Goal: Check status: Check status

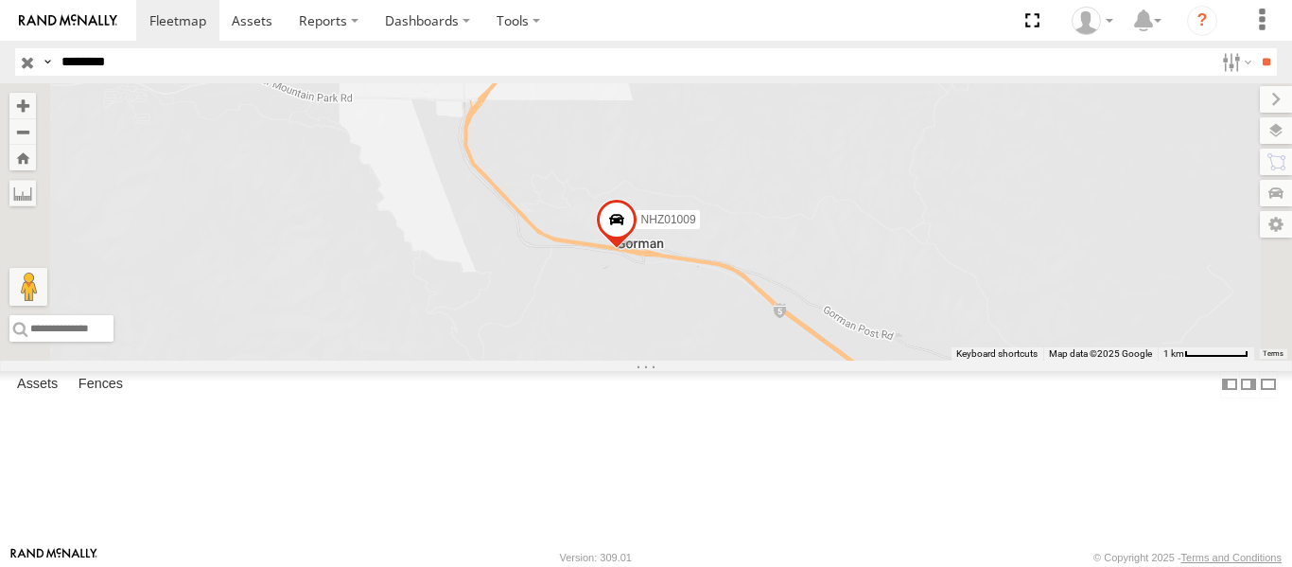
select select "**********"
type input "********"
click at [1255, 48] on input "**" at bounding box center [1266, 61] width 22 height 27
click at [0, 0] on span at bounding box center [0, 0] width 0 height 0
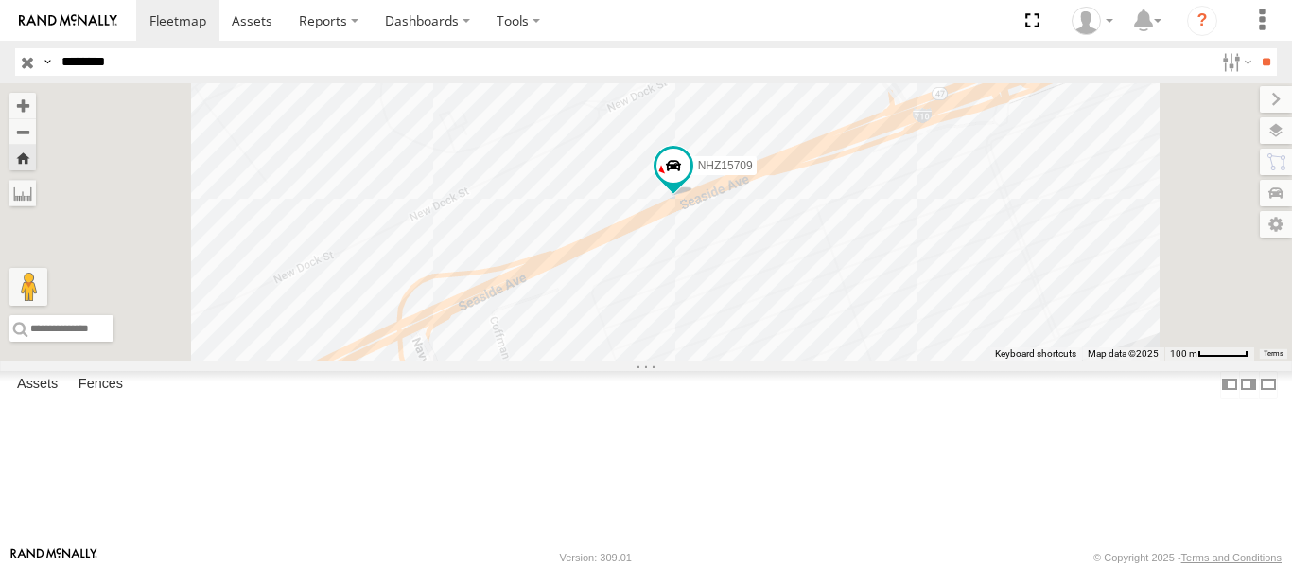
drag, startPoint x: 1080, startPoint y: 376, endPoint x: 994, endPoint y: 239, distance: 161.1
click at [994, 239] on div "NHZ15709" at bounding box center [646, 221] width 1292 height 277
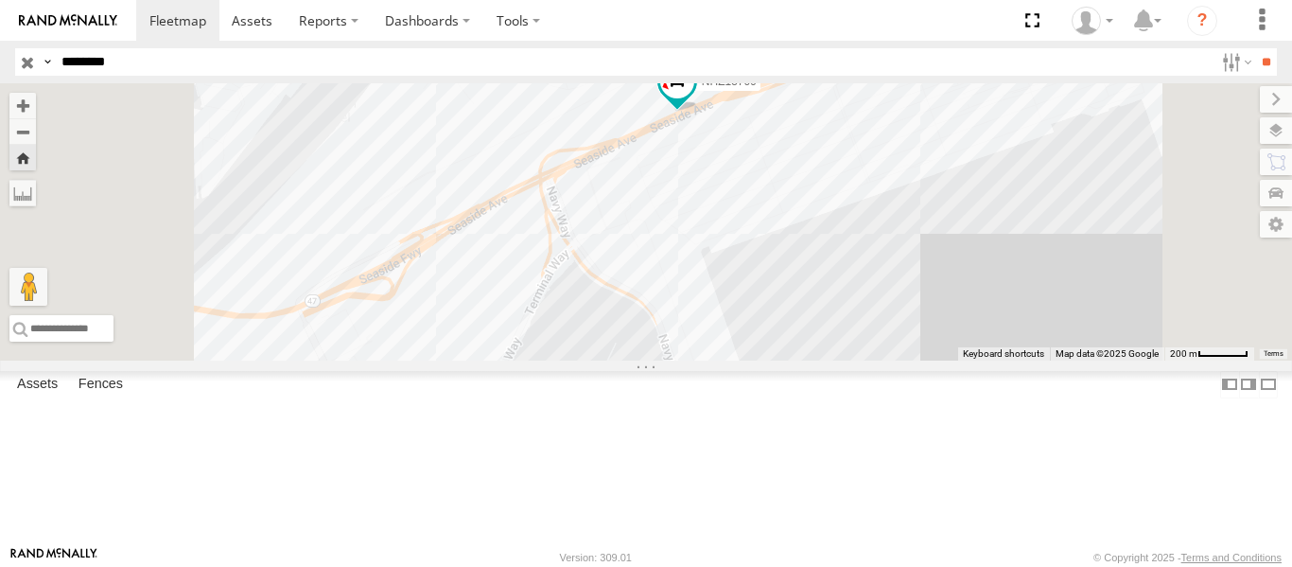
drag, startPoint x: 821, startPoint y: 395, endPoint x: 870, endPoint y: 279, distance: 126.3
click at [870, 279] on div "NHZ15709" at bounding box center [646, 221] width 1292 height 277
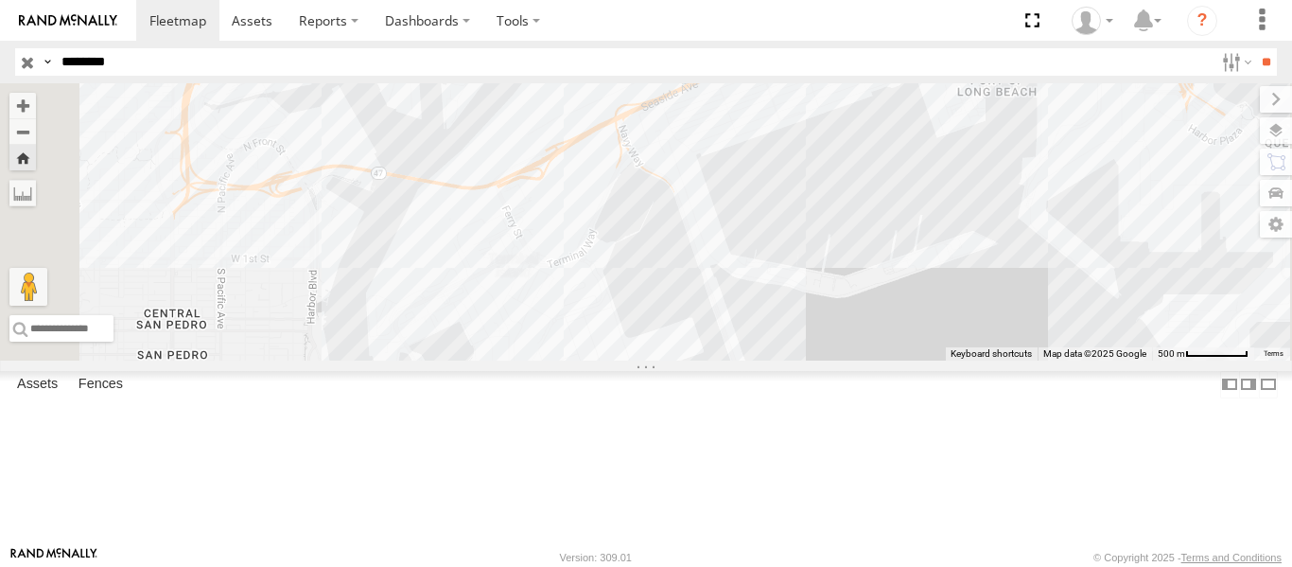
drag, startPoint x: 878, startPoint y: 254, endPoint x: 858, endPoint y: 355, distance: 103.1
click at [858, 355] on div "NHZ15709" at bounding box center [646, 221] width 1292 height 277
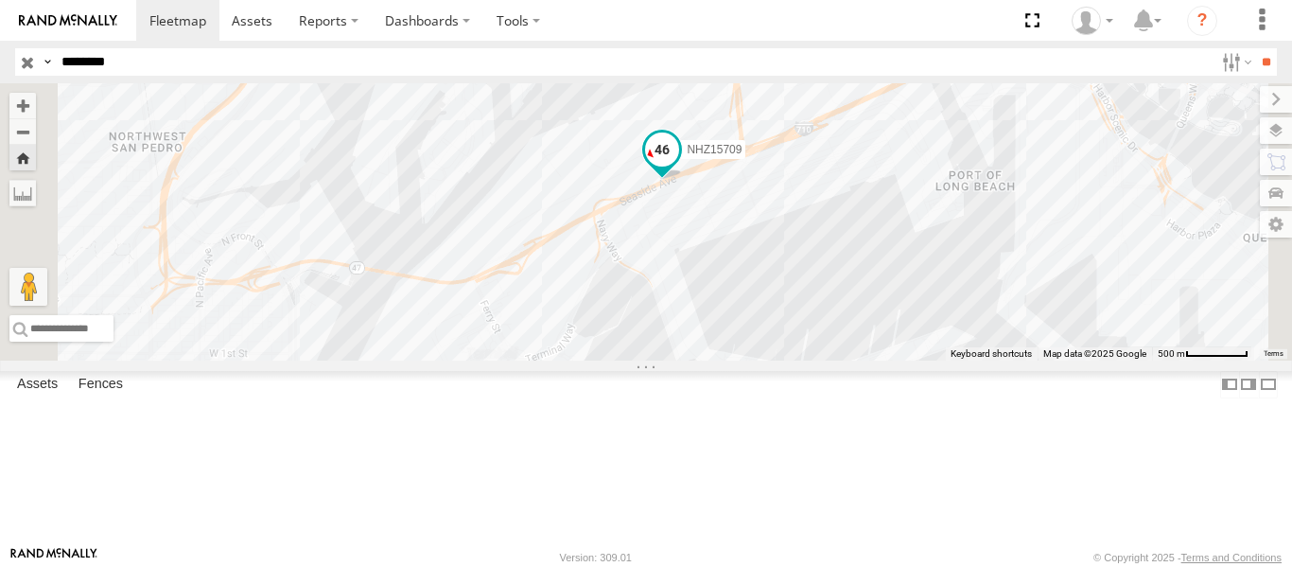
click at [679, 166] on span at bounding box center [662, 149] width 34 height 34
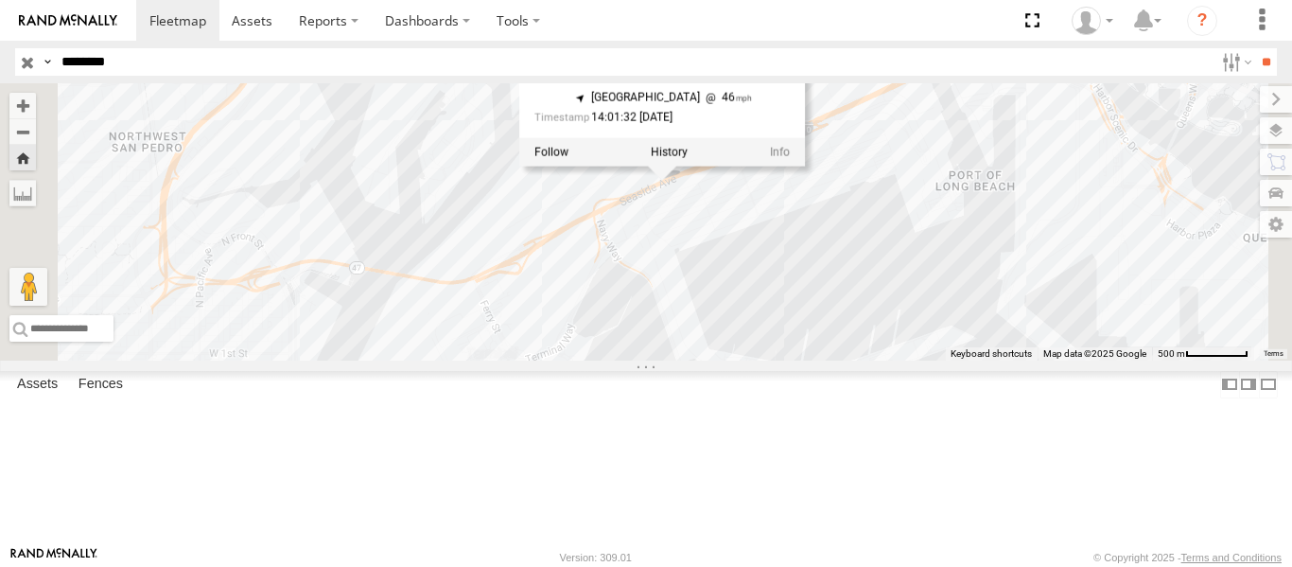
click at [1036, 323] on div "NHZ15709 NHZ15709 33.75636 , -118.2459 South West 46 14:01:32 [DATE]" at bounding box center [646, 221] width 1292 height 277
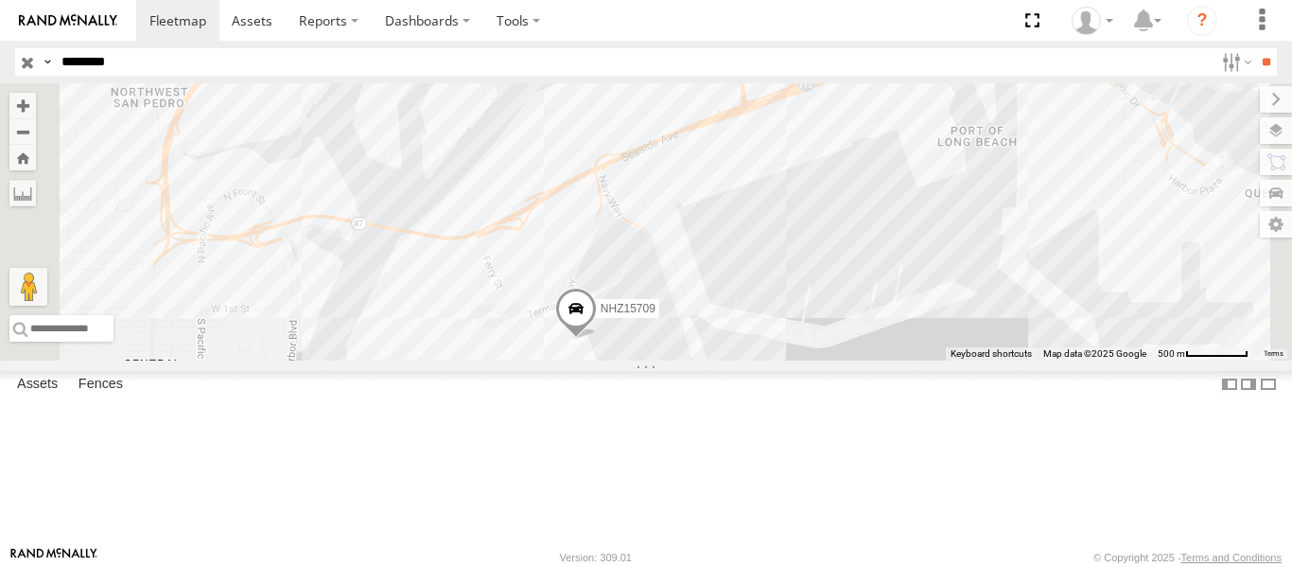
drag, startPoint x: 636, startPoint y: 377, endPoint x: 652, endPoint y: 218, distance: 160.7
click at [654, 232] on div "NHZ15709" at bounding box center [646, 221] width 1292 height 277
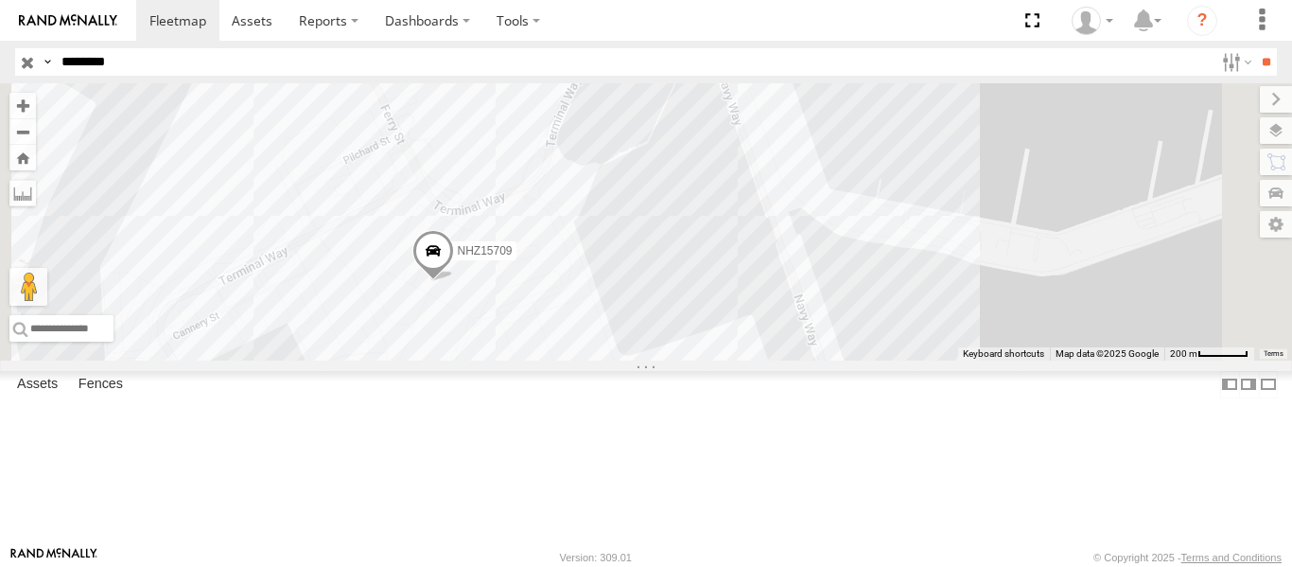
drag, startPoint x: 714, startPoint y: 427, endPoint x: 780, endPoint y: 408, distance: 68.9
click at [780, 360] on div "NHZ15709" at bounding box center [646, 221] width 1292 height 277
